Goal: Task Accomplishment & Management: Use online tool/utility

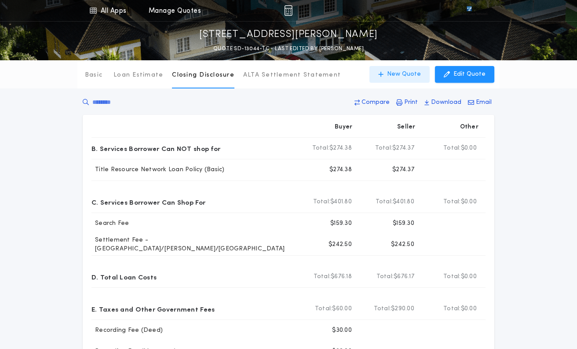
click at [401, 75] on p "New Quote" at bounding box center [404, 74] width 34 height 9
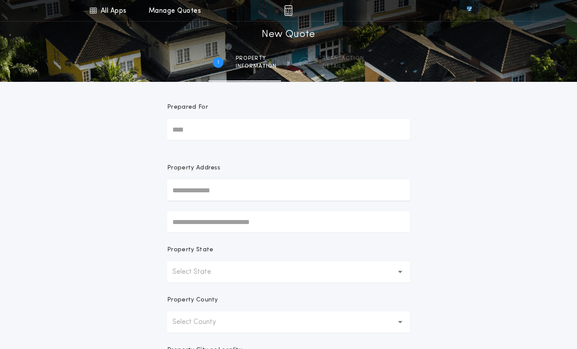
click at [198, 192] on input "text" at bounding box center [288, 190] width 243 height 21
paste input "**********"
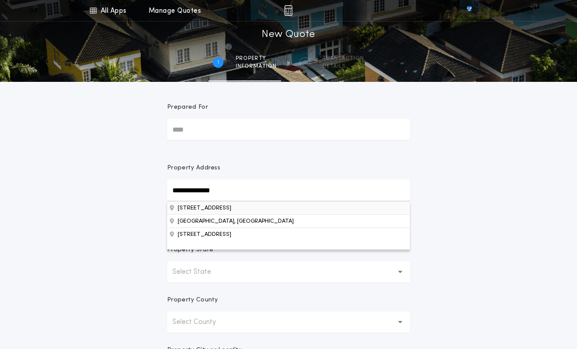
type input "**********"
click at [238, 209] on button "[STREET_ADDRESS]" at bounding box center [288, 207] width 243 height 13
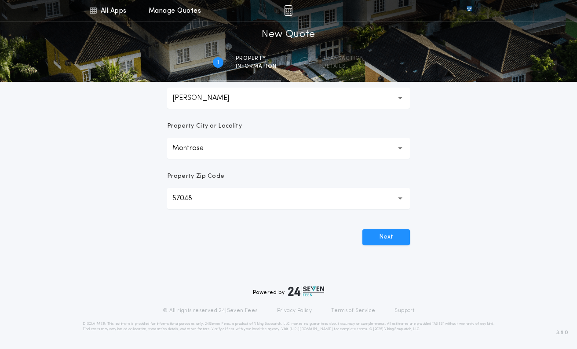
scroll to position [224, 0]
click at [382, 234] on button "Next" at bounding box center [387, 237] width 48 height 16
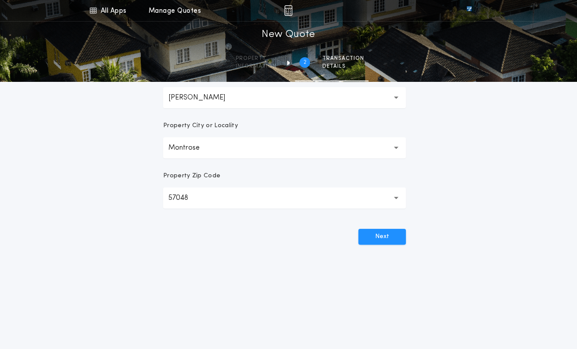
scroll to position [0, 0]
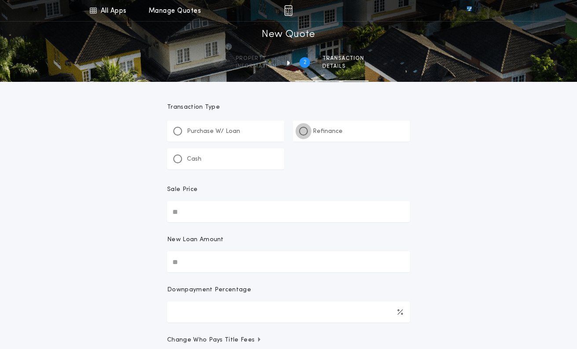
click at [302, 132] on div at bounding box center [303, 131] width 4 height 4
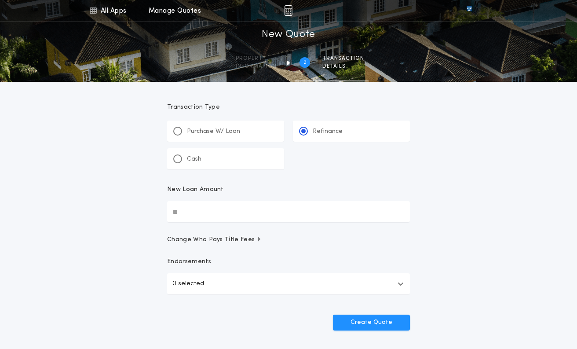
click at [402, 282] on icon "button" at bounding box center [401, 283] width 6 height 7
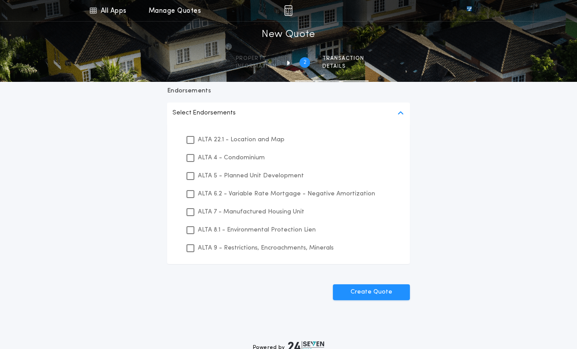
scroll to position [176, 0]
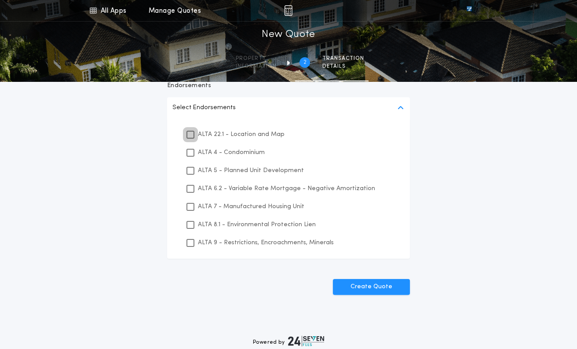
drag, startPoint x: 193, startPoint y: 133, endPoint x: 195, endPoint y: 199, distance: 65.6
click at [194, 135] on div at bounding box center [191, 135] width 8 height 8
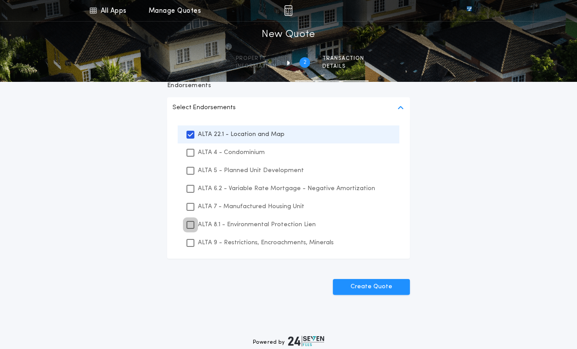
click at [190, 226] on icon at bounding box center [190, 225] width 5 height 6
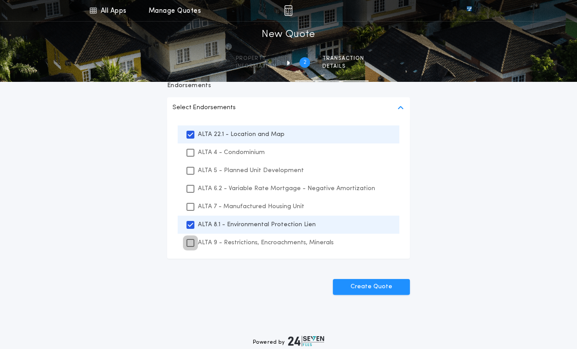
click at [191, 241] on icon at bounding box center [190, 243] width 5 height 6
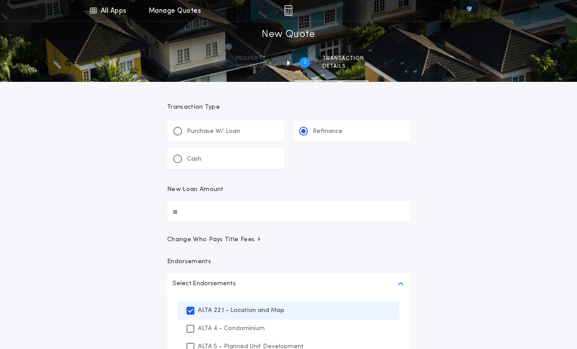
scroll to position [79, 0]
